Goal: Task Accomplishment & Management: Complete application form

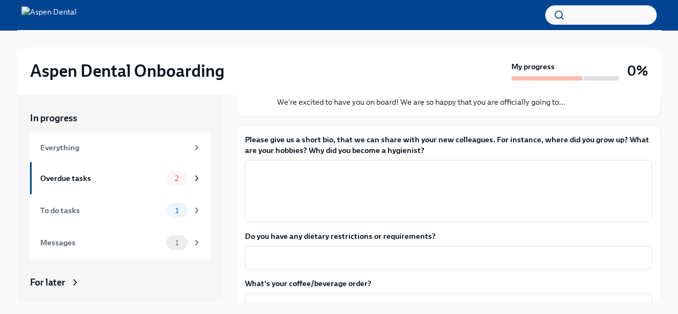
scroll to position [103, 0]
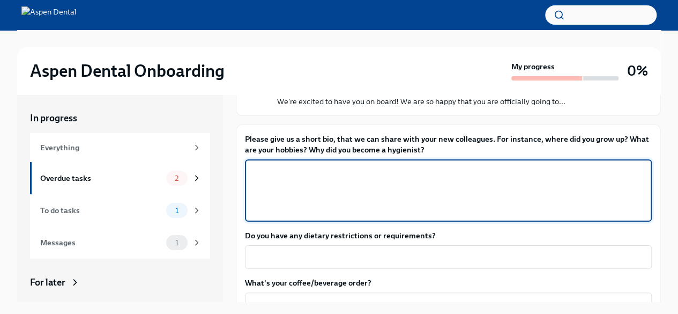
click at [294, 185] on textarea "Please give us a short bio, that we can share with your new colleagues. For ins…" at bounding box center [448, 190] width 394 height 51
type textarea "I"
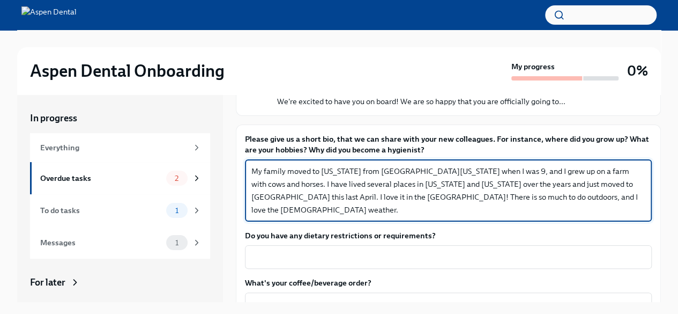
click at [294, 185] on textarea "My family moved to [US_STATE] from [GEOGRAPHIC_DATA][US_STATE] when I was 9, an…" at bounding box center [448, 190] width 394 height 51
click at [597, 199] on textarea "My family moved to [US_STATE] from [GEOGRAPHIC_DATA][US_STATE] when I was 9, an…" at bounding box center [448, 190] width 394 height 51
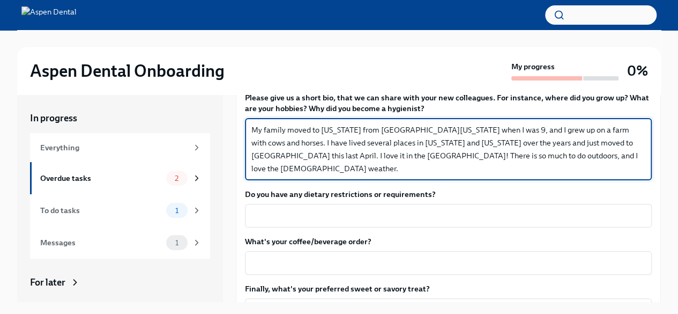
scroll to position [140, 0]
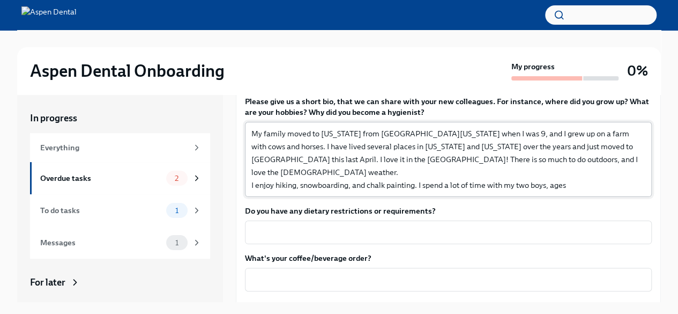
click at [597, 199] on div "Please give us a short bio, that we can share with your new colleagues. For ins…" at bounding box center [448, 232] width 407 height 272
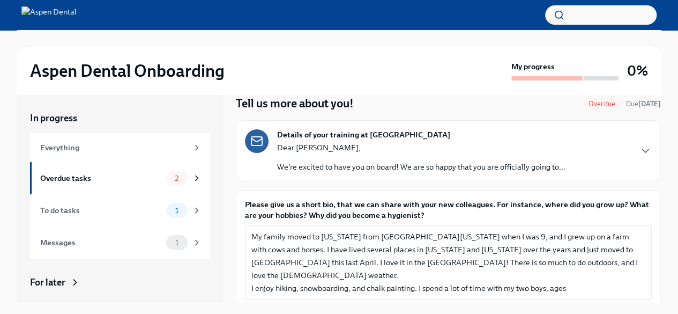
scroll to position [99, 0]
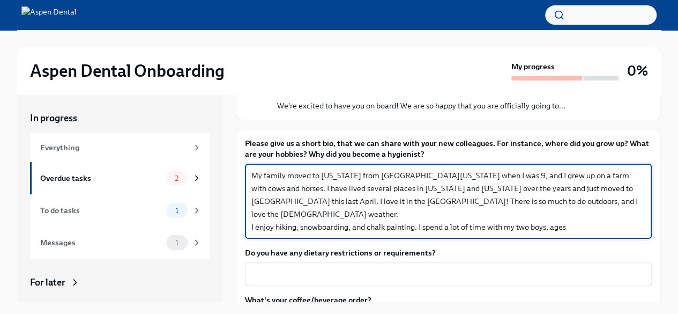
click at [376, 224] on textarea "My family moved to [US_STATE] from [GEOGRAPHIC_DATA][US_STATE] when I was 9, an…" at bounding box center [448, 201] width 394 height 64
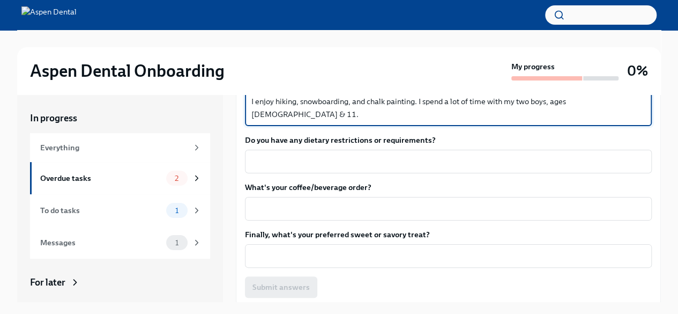
scroll to position [230, 0]
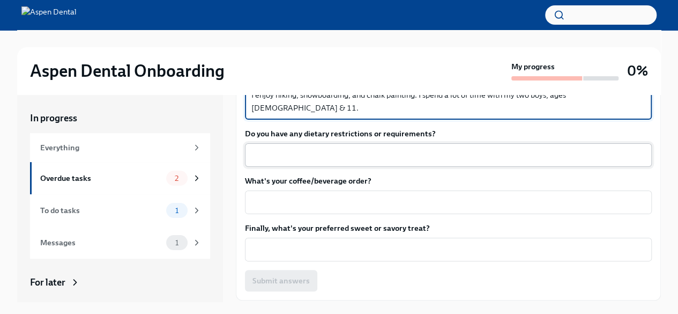
type textarea "My family moved to [US_STATE] from [GEOGRAPHIC_DATA][US_STATE] when I was 9, an…"
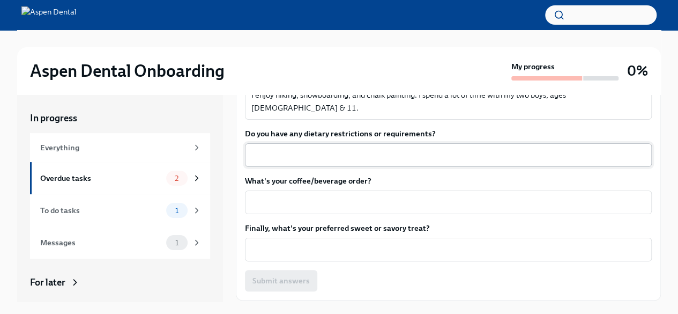
click at [301, 161] on div "x ​" at bounding box center [448, 155] width 407 height 24
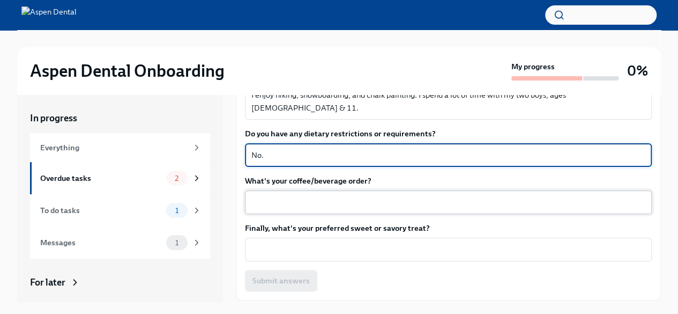
type textarea "No."
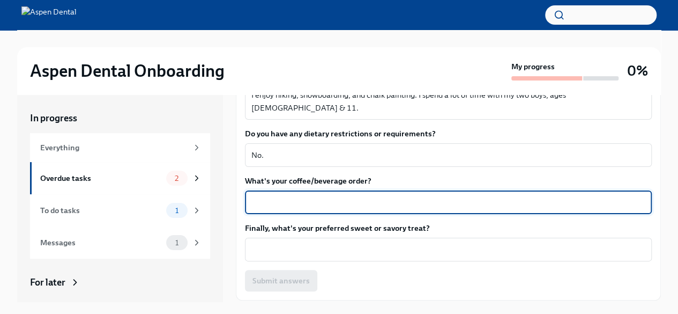
click at [274, 199] on textarea "What's your coffee/beverage order?" at bounding box center [448, 202] width 394 height 13
click at [289, 203] on textarea "Breve latte, 2 stevias :)" at bounding box center [448, 202] width 394 height 13
click at [333, 204] on textarea "Breve latte with 2 stevias :)" at bounding box center [448, 202] width 394 height 13
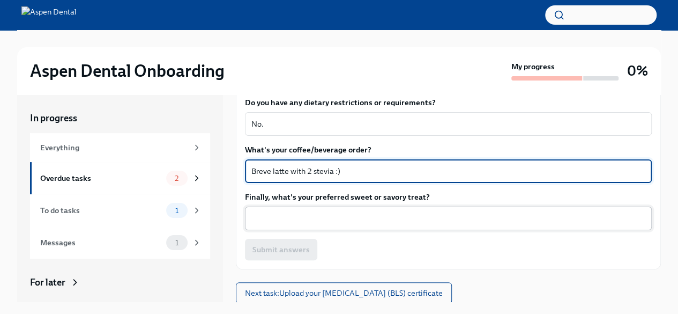
type textarea "Breve latte with 2 stevia :)"
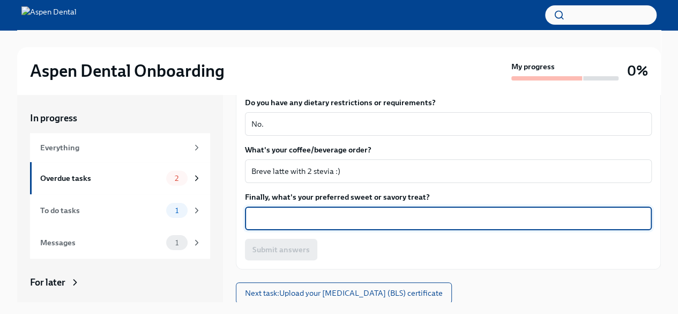
click at [318, 217] on textarea "Finally, what's your preferred sweet or savory treat?" at bounding box center [448, 218] width 394 height 13
type textarea "c"
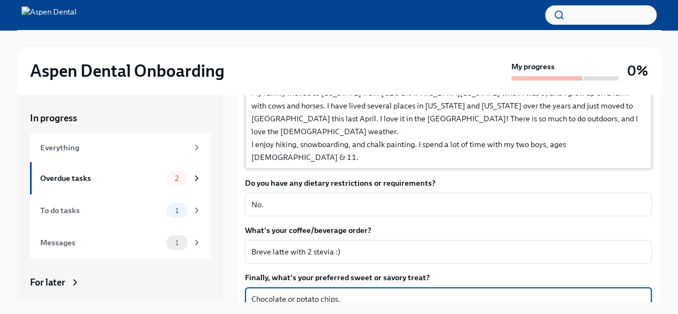
scroll to position [185, 0]
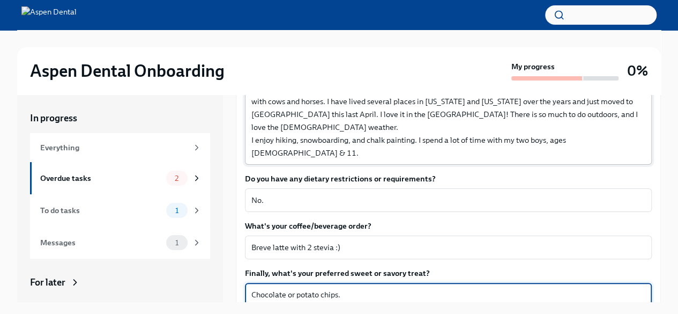
type textarea "Chocolate or potato chips."
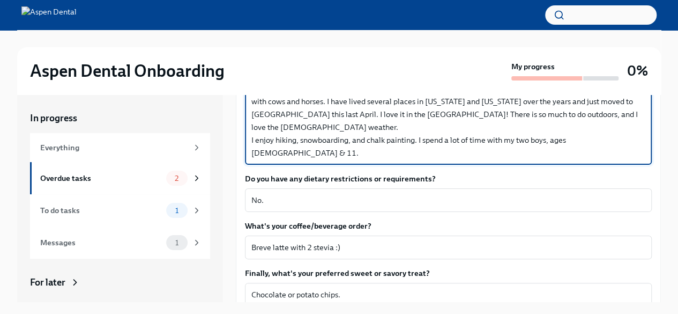
click at [592, 129] on textarea "My family moved to [US_STATE] from [GEOGRAPHIC_DATA][US_STATE] when I was 9, an…" at bounding box center [448, 120] width 394 height 77
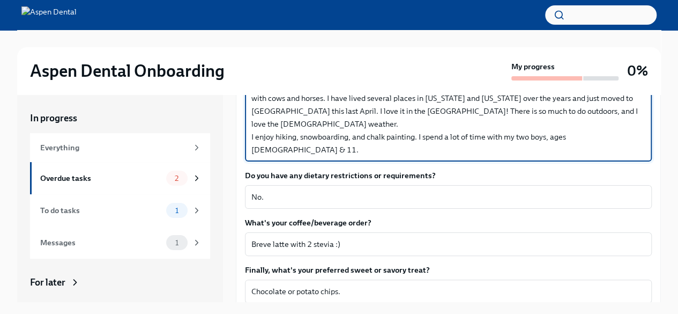
scroll to position [187, 0]
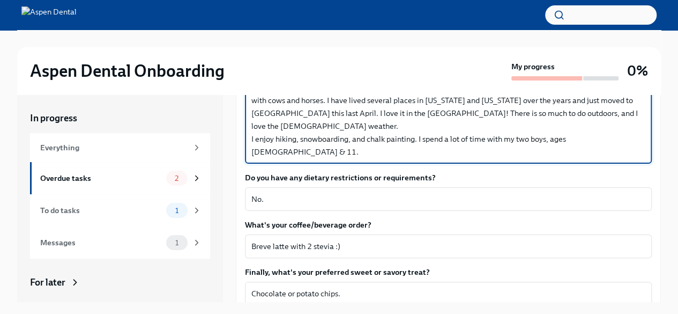
click at [446, 140] on textarea "My family moved to [US_STATE] from [GEOGRAPHIC_DATA][US_STATE] when I was 9, an…" at bounding box center [448, 119] width 394 height 77
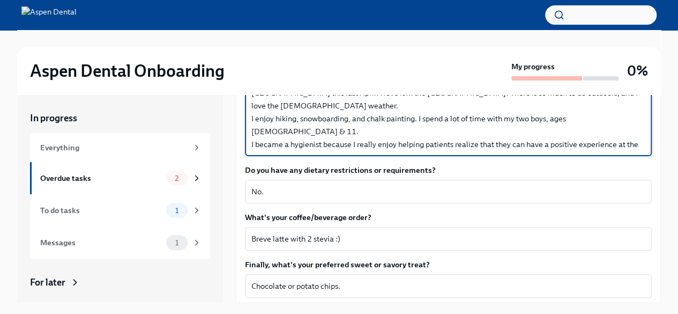
scroll to position [212, 0]
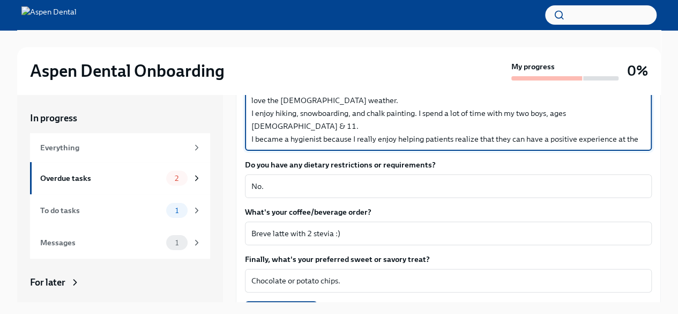
click at [590, 98] on textarea "My family moved to [US_STATE] from [GEOGRAPHIC_DATA][US_STATE] when I was 9, an…" at bounding box center [448, 100] width 394 height 90
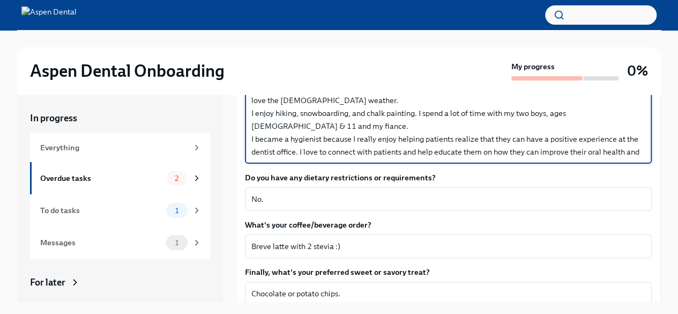
click at [266, 116] on textarea "My family moved to [US_STATE] from [GEOGRAPHIC_DATA][US_STATE] when I was 9, an…" at bounding box center [448, 106] width 394 height 103
click at [260, 114] on textarea "My family moved to [US_STATE] from [GEOGRAPHIC_DATA][US_STATE] when I was 9, an…" at bounding box center [448, 106] width 394 height 103
click at [272, 116] on textarea "My family moved to [US_STATE] from [GEOGRAPHIC_DATA][US_STATE] when I was 9, an…" at bounding box center [448, 106] width 394 height 103
click at [263, 115] on textarea "My family moved to [US_STATE] from [GEOGRAPHIC_DATA][US_STATE] when I was 9, an…" at bounding box center [448, 106] width 394 height 103
click at [271, 114] on textarea "My family moved to [US_STATE] from [GEOGRAPHIC_DATA][US_STATE] when I was 9, an…" at bounding box center [448, 106] width 394 height 103
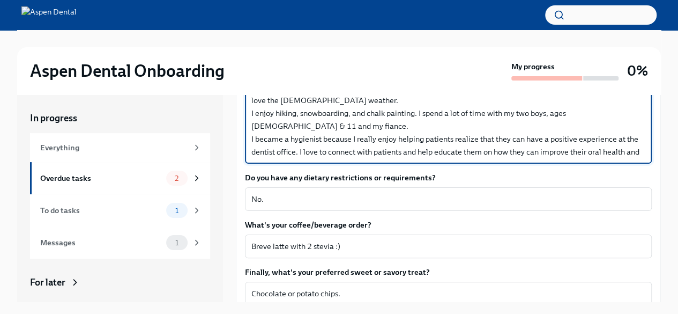
click at [260, 120] on textarea "My family moved to [US_STATE] from [GEOGRAPHIC_DATA][US_STATE] when I was 9, an…" at bounding box center [448, 106] width 394 height 103
click at [272, 115] on textarea "My family moved to [US_STATE] from [GEOGRAPHIC_DATA][US_STATE] when I was 9, an…" at bounding box center [448, 106] width 394 height 103
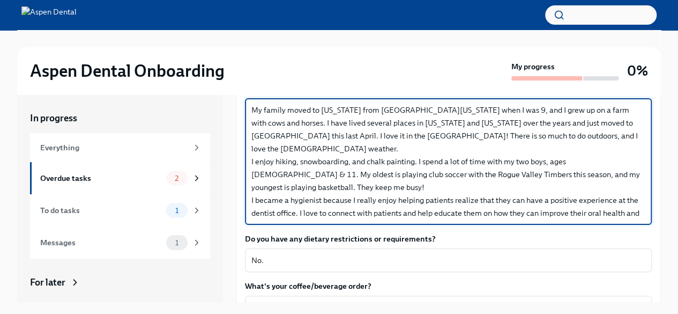
scroll to position [166, 0]
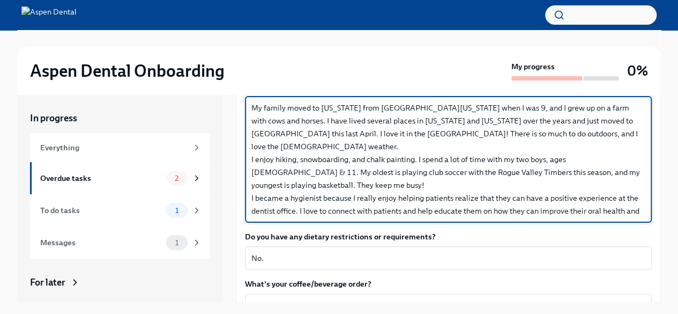
click at [340, 120] on textarea "My family moved to [US_STATE] from [GEOGRAPHIC_DATA][US_STATE] when I was 9, an…" at bounding box center [448, 159] width 394 height 116
click at [519, 120] on textarea "My family moved to [US_STATE] from [GEOGRAPHIC_DATA][US_STATE] when I was 9, an…" at bounding box center [448, 159] width 394 height 116
click at [461, 121] on textarea "My family moved to [US_STATE] from [GEOGRAPHIC_DATA][US_STATE] when I was 9, an…" at bounding box center [448, 159] width 394 height 116
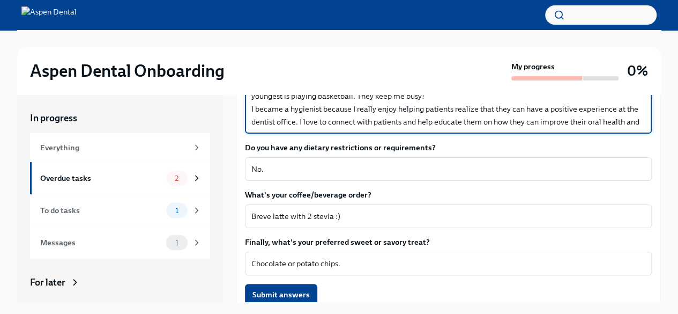
scroll to position [263, 0]
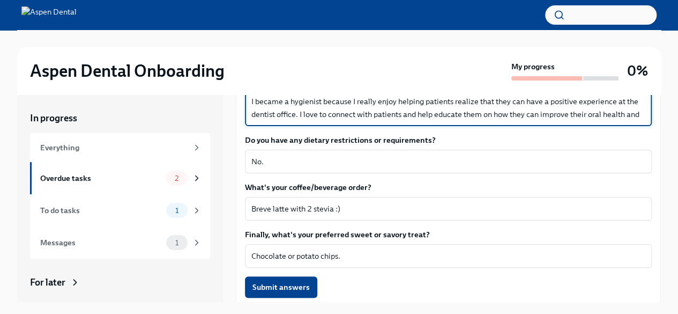
click at [335, 111] on textarea "My family moved to [US_STATE] from [GEOGRAPHIC_DATA][US_STATE] when I was 9, an…" at bounding box center [448, 63] width 394 height 116
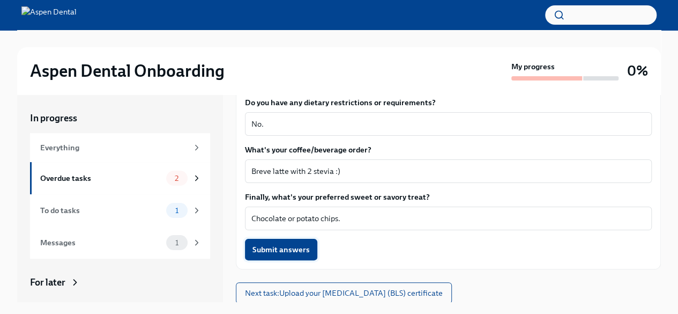
scroll to position [18, 0]
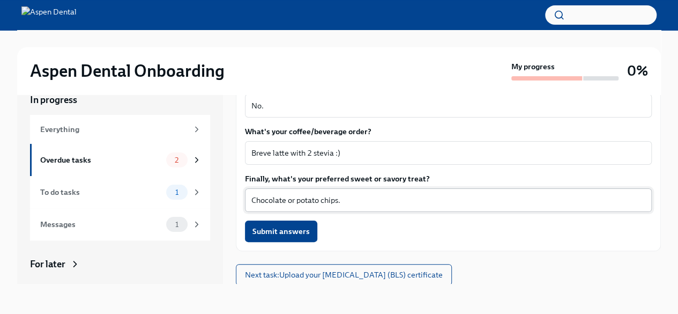
type textarea "My family moved to [US_STATE] from [GEOGRAPHIC_DATA][US_STATE] when I was 9, an…"
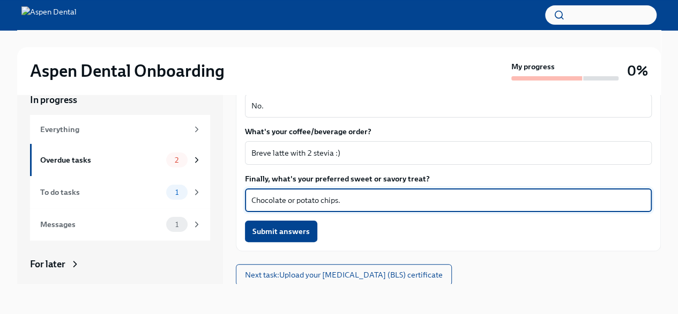
click at [338, 201] on textarea "Chocolate or potato chips." at bounding box center [448, 199] width 394 height 13
type textarea "Chocolate."
click at [268, 230] on span "Submit answers" at bounding box center [280, 231] width 57 height 11
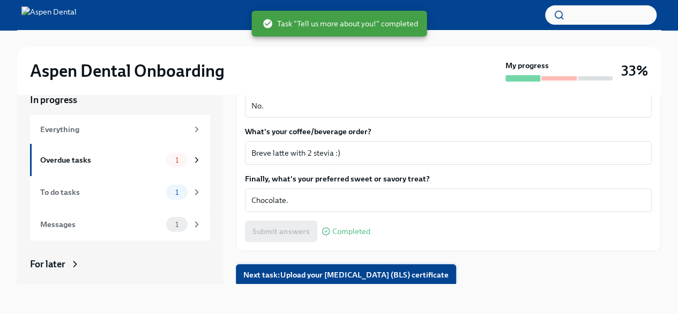
click at [293, 276] on span "Next task : Upload your [MEDICAL_DATA] (BLS) certificate" at bounding box center [345, 274] width 205 height 11
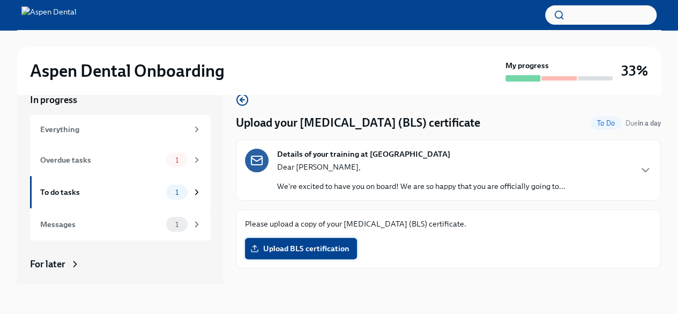
click at [302, 248] on span "Upload BLS certification" at bounding box center [300, 248] width 97 height 11
click at [0, 0] on input "Upload BLS certification" at bounding box center [0, 0] width 0 height 0
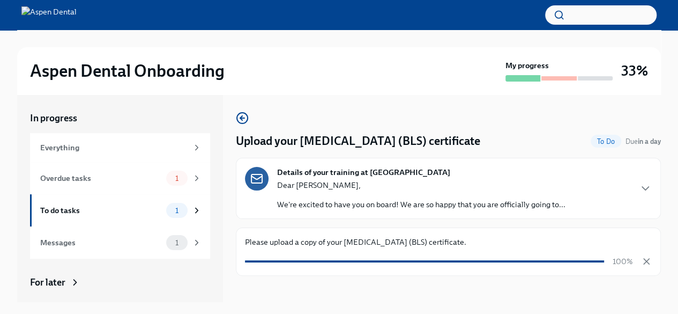
scroll to position [18, 0]
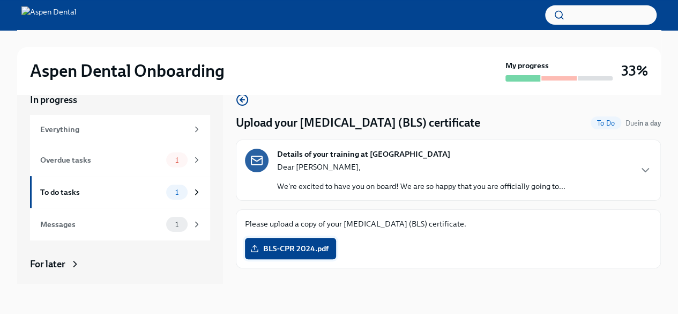
click at [301, 250] on span "BLS-CPR 2024.pdf" at bounding box center [290, 248] width 76 height 11
click at [0, 0] on input "BLS-CPR 2024.pdf" at bounding box center [0, 0] width 0 height 0
click at [169, 224] on span "1" at bounding box center [177, 224] width 16 height 8
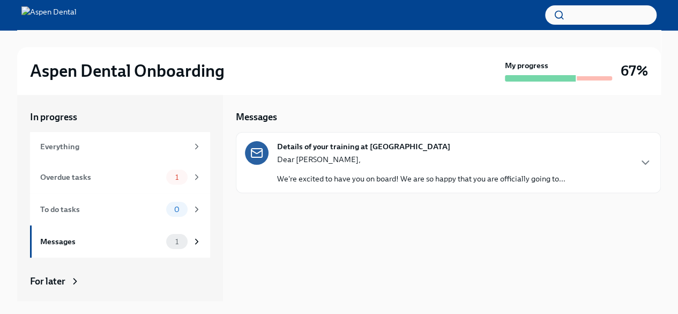
scroll to position [1, 0]
click at [643, 169] on div "Details of your training at Aspen Dental Dear [PERSON_NAME], We're excited to h…" at bounding box center [448, 162] width 407 height 43
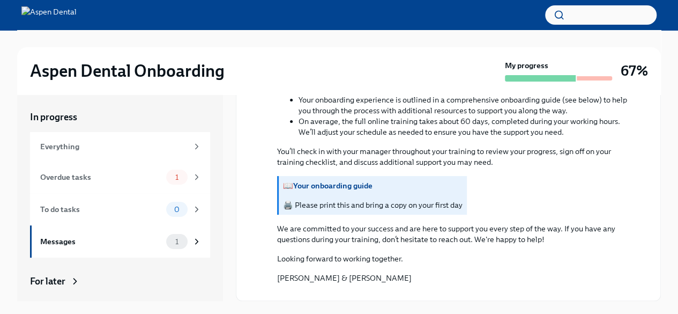
scroll to position [872, 0]
click at [86, 176] on div "Overdue tasks" at bounding box center [101, 177] width 122 height 12
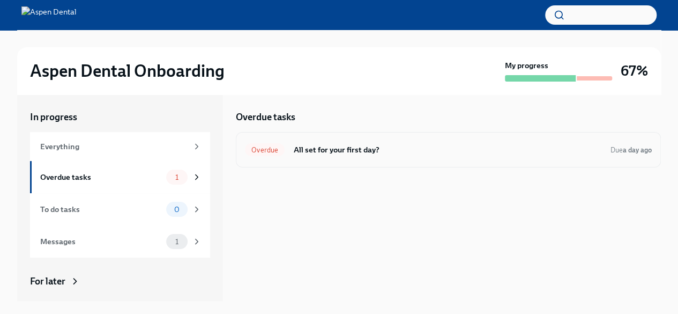
click at [325, 148] on h6 "All set for your first day?" at bounding box center [447, 150] width 309 height 12
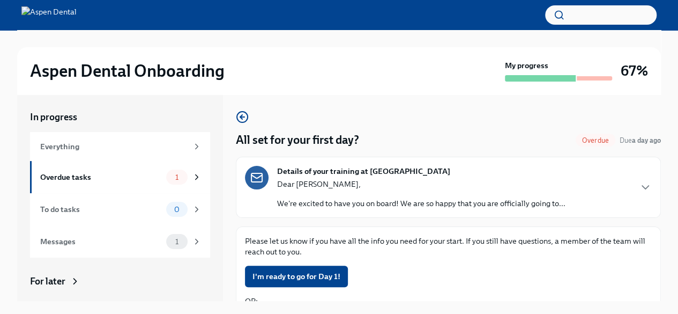
click at [325, 148] on div "All set for your first day? Overdue Due a day ago Details of your training at A…" at bounding box center [448, 273] width 425 height 327
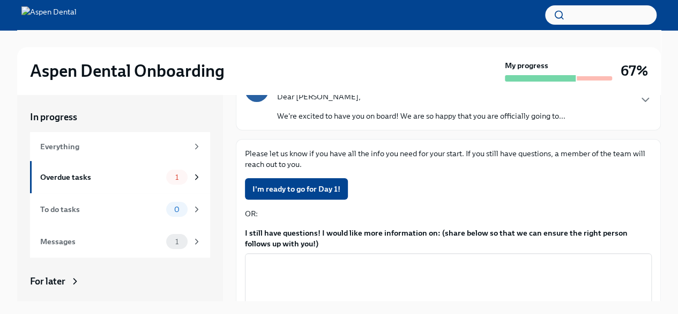
scroll to position [68, 0]
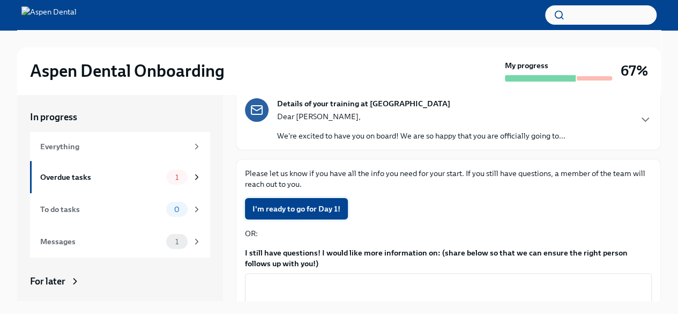
click at [301, 211] on span "I'm ready to go for Day 1!" at bounding box center [296, 208] width 88 height 11
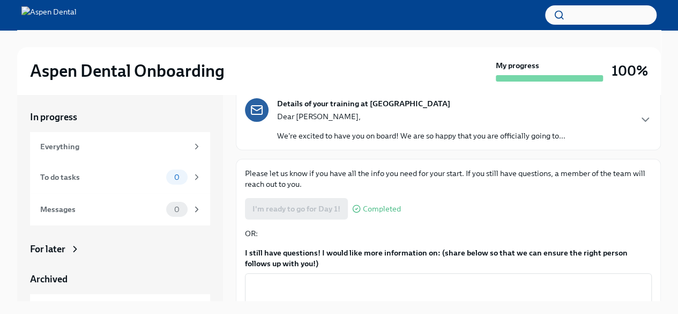
scroll to position [136, 0]
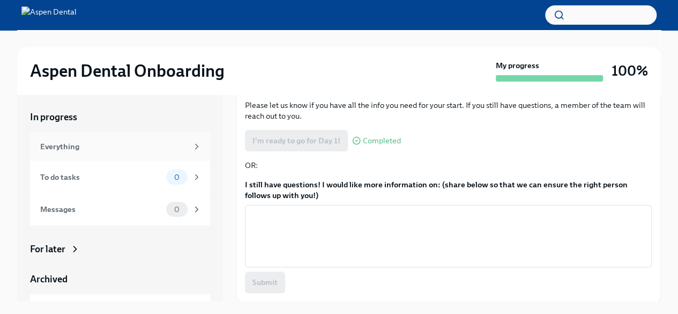
click at [86, 147] on div "Everything" at bounding box center [113, 146] width 147 height 12
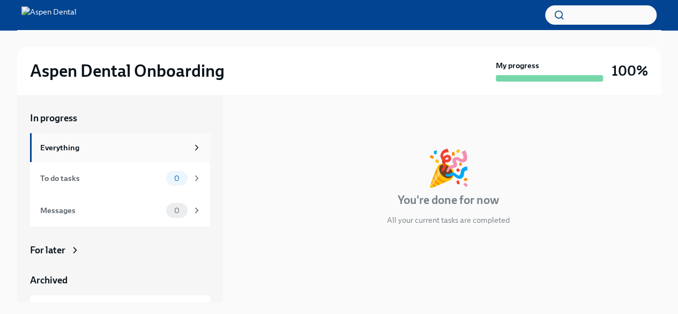
scroll to position [57, 0]
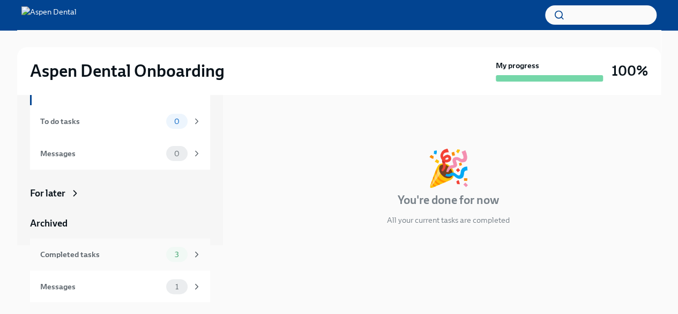
click at [172, 250] on span "3" at bounding box center [176, 254] width 17 height 8
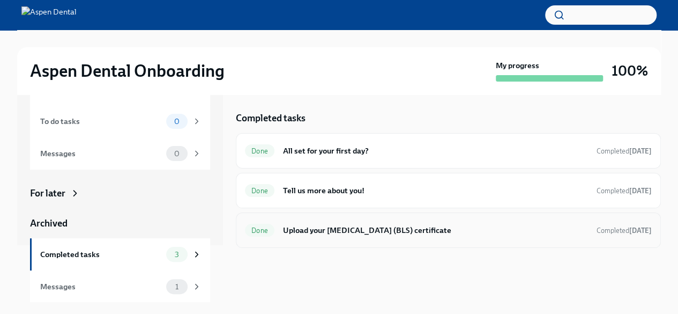
click at [367, 225] on h6 "Upload your [MEDICAL_DATA] (BLS) certificate" at bounding box center [435, 230] width 305 height 12
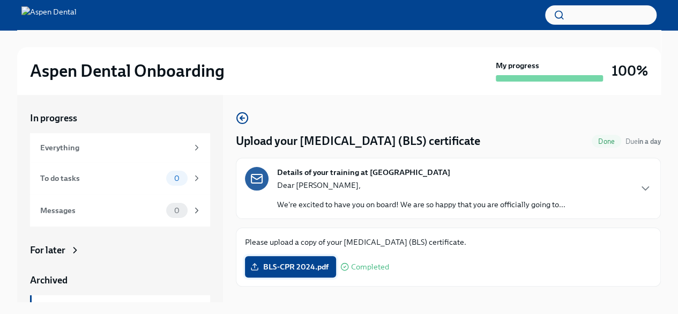
click at [265, 270] on span "BLS-CPR 2024.pdf" at bounding box center [290, 266] width 76 height 11
click at [0, 0] on input "BLS-CPR 2024.pdf" at bounding box center [0, 0] width 0 height 0
